Goal: Transaction & Acquisition: Purchase product/service

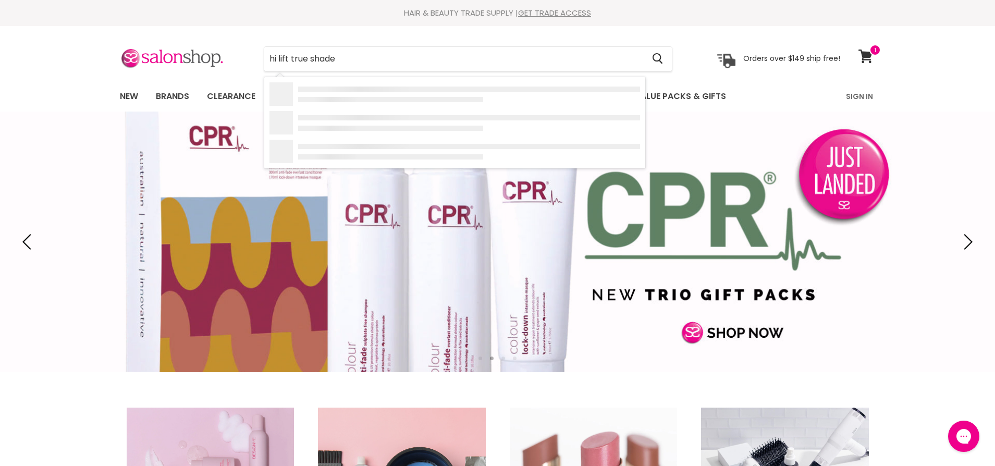
type input "hi lift true shades"
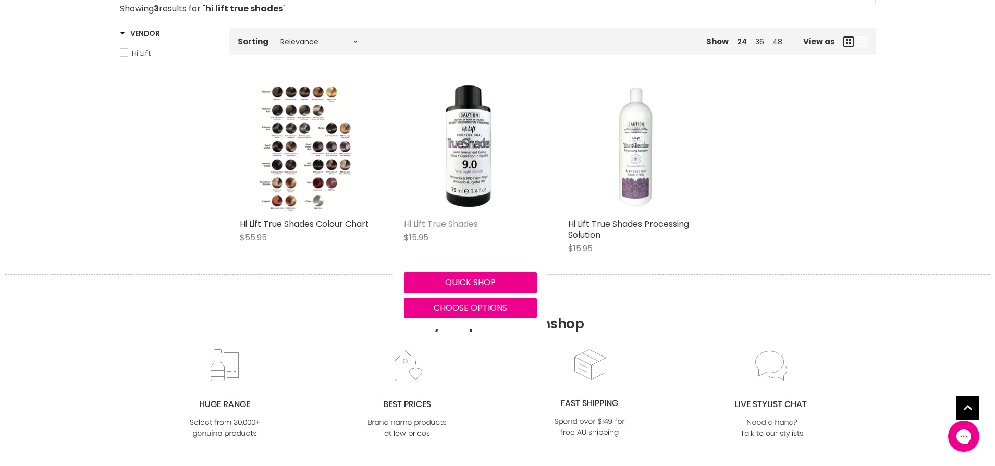
click at [435, 222] on link "Hi Lift True Shades" at bounding box center [441, 224] width 74 height 12
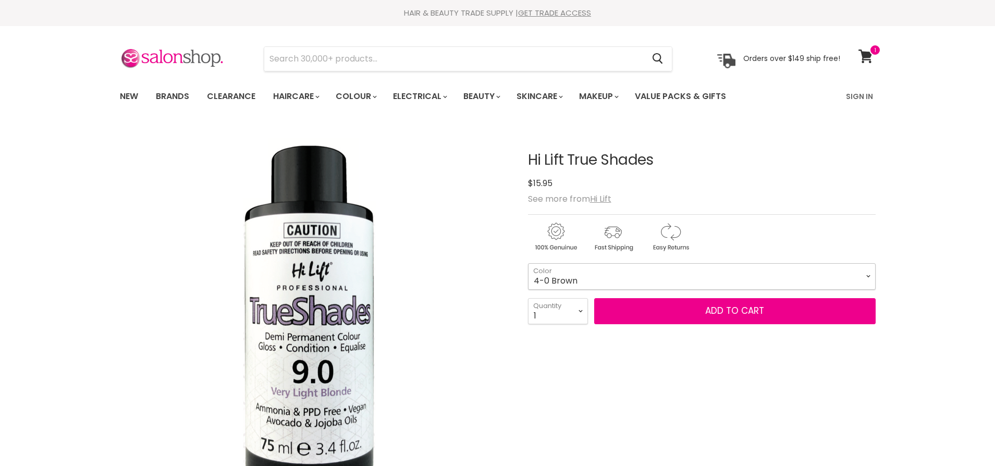
drag, startPoint x: 868, startPoint y: 276, endPoint x: 853, endPoint y: 285, distance: 17.3
click at [868, 276] on select "4-0 Brown 5.71 Light [PERSON_NAME] 6-0 Dark Blonde 6-01 Dark Natural Ash Blonde…" at bounding box center [702, 276] width 348 height 26
